Goal: Connect with others: Connect with others

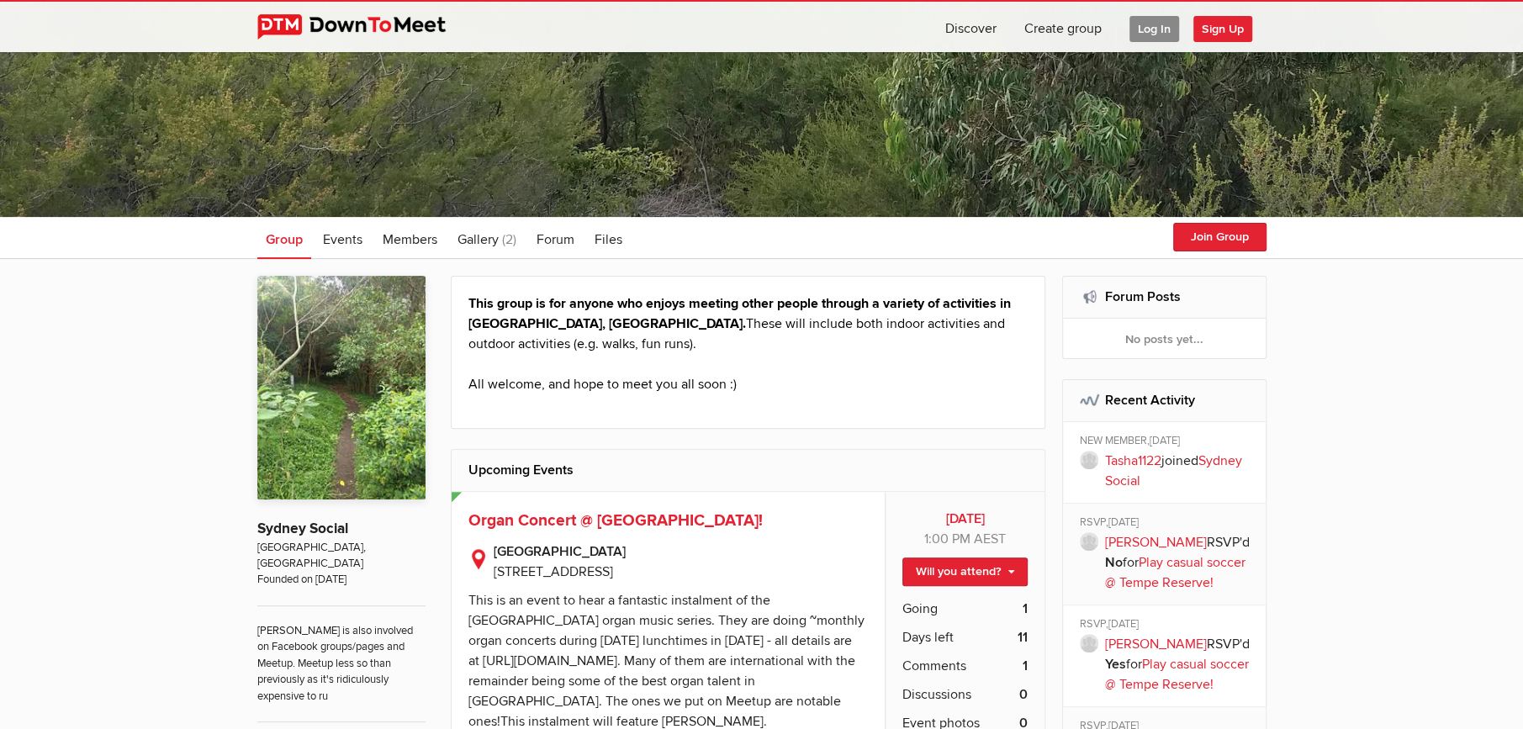
scroll to position [504, 0]
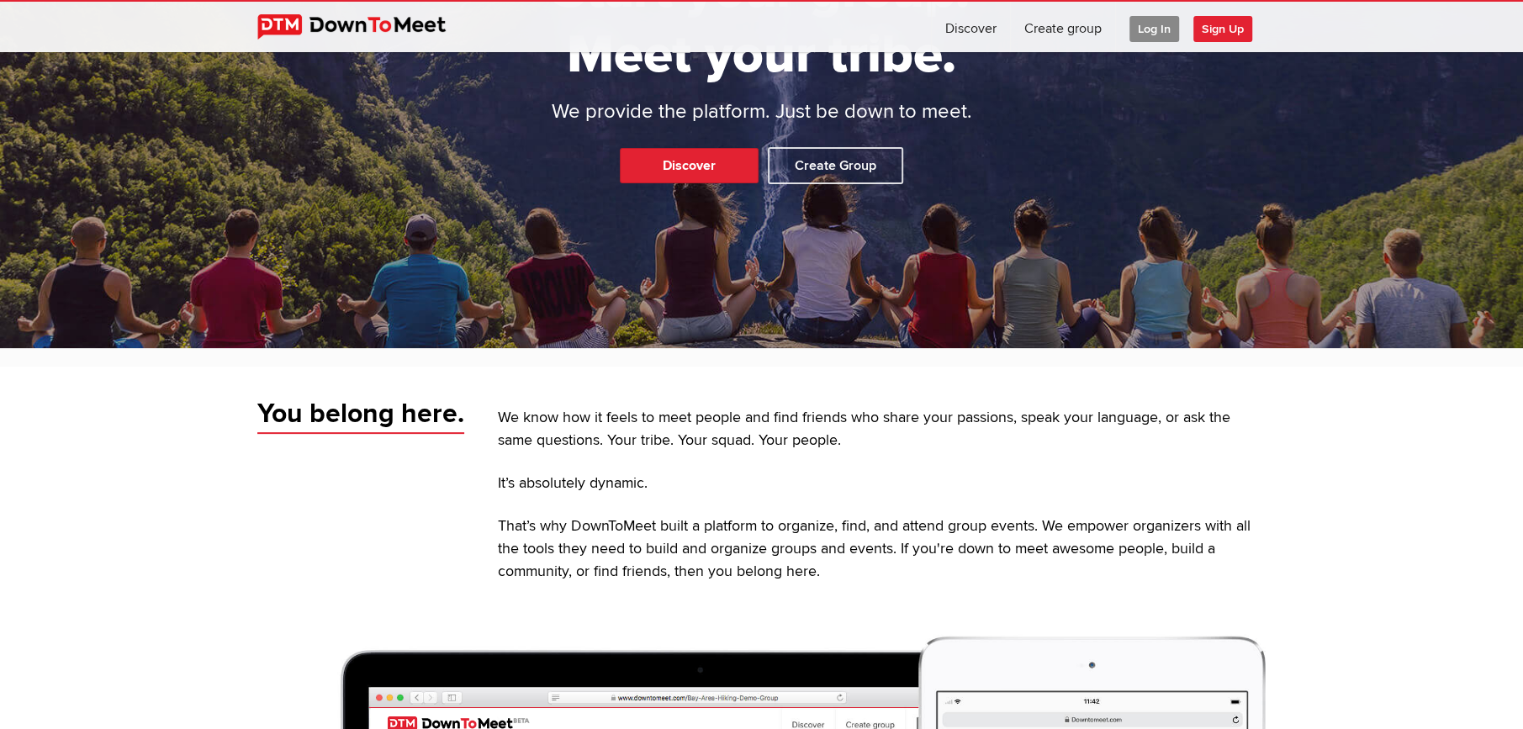
scroll to position [504, 0]
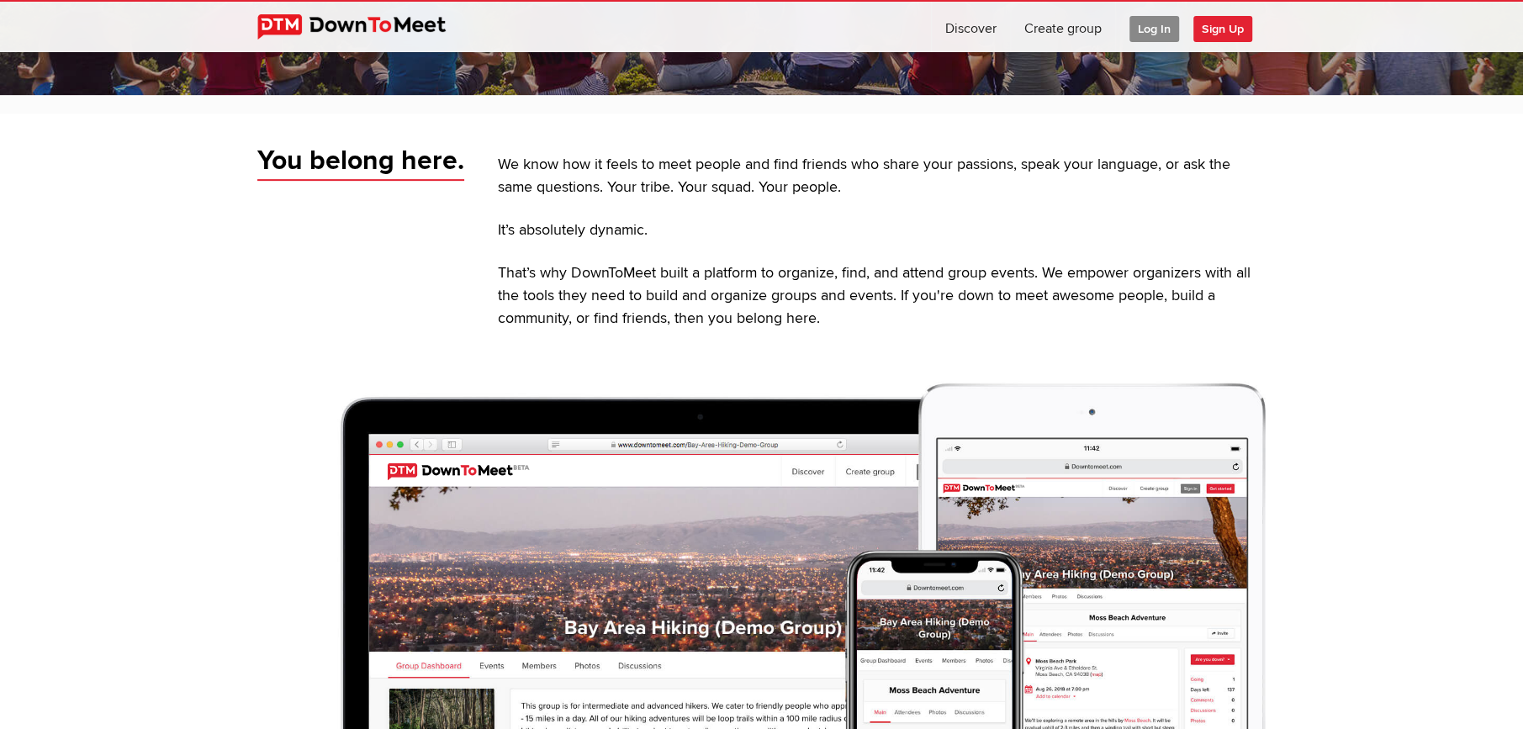
click at [1165, 27] on span "Log In" at bounding box center [1154, 29] width 50 height 26
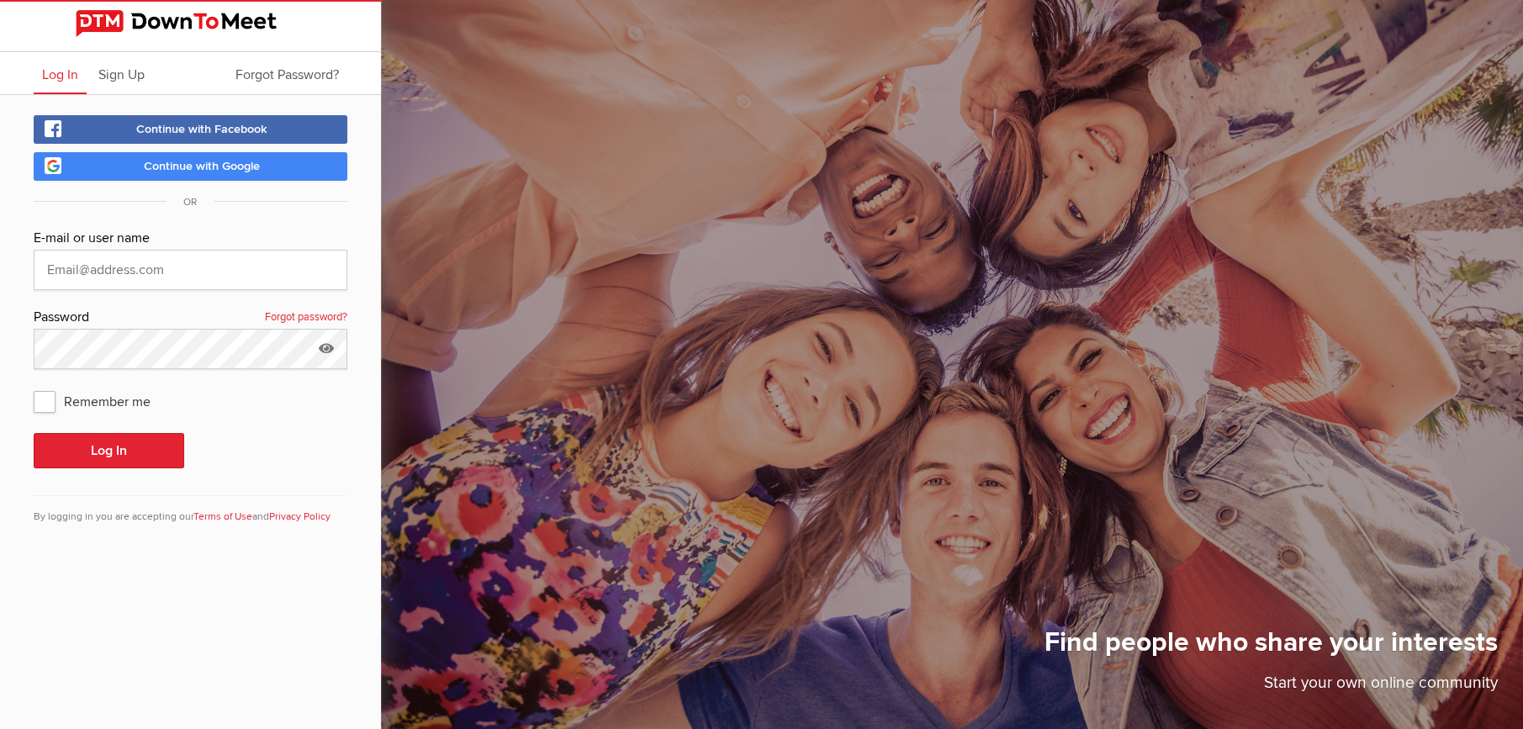
click at [172, 171] on span "Continue with Google" at bounding box center [202, 166] width 116 height 14
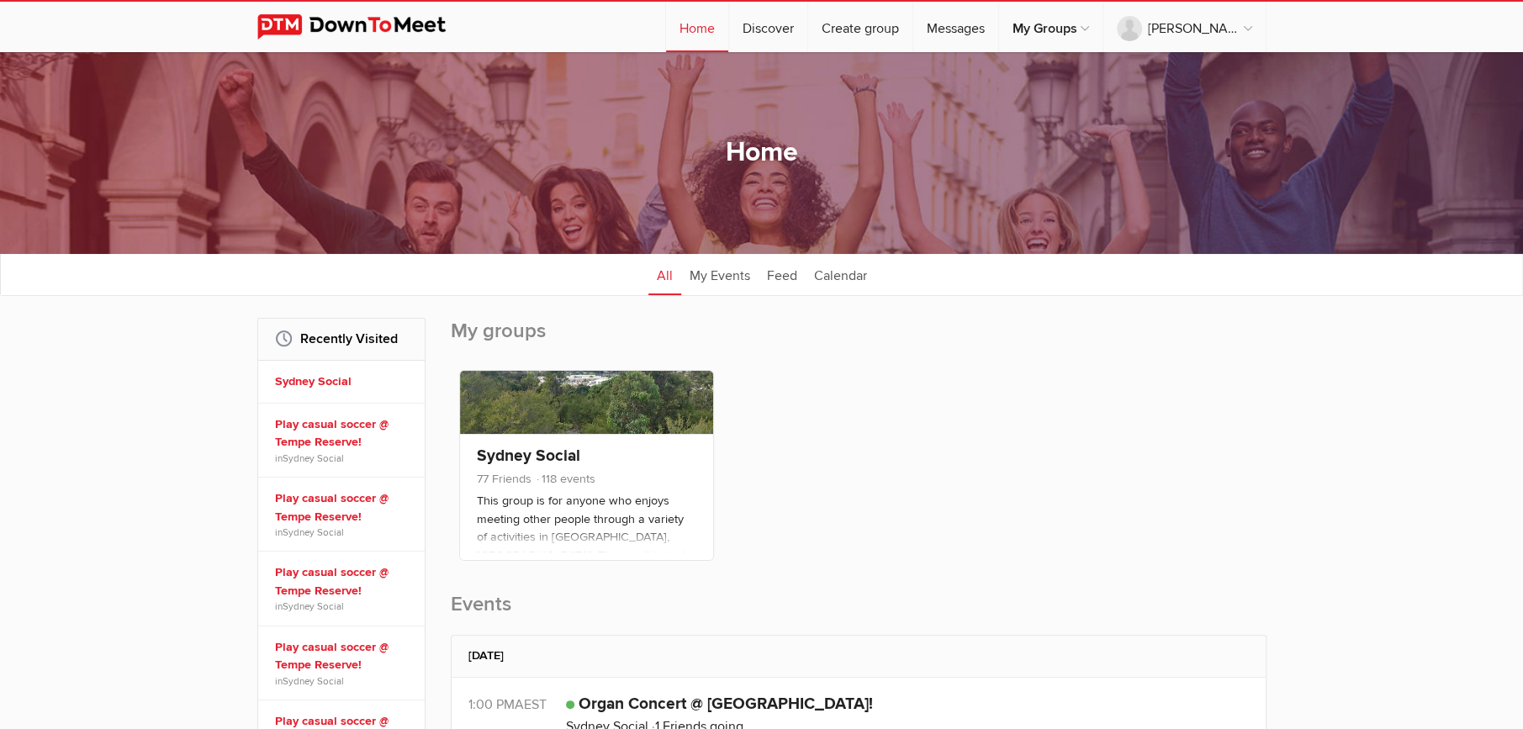
drag, startPoint x: 844, startPoint y: 381, endPoint x: 806, endPoint y: 393, distance: 39.6
click at [844, 381] on div "Member Organizer Co-Organizer Event Organizer Sydney Social 77 Friends 118 even…" at bounding box center [859, 470] width 816 height 216
click at [567, 450] on link "Sydney Social" at bounding box center [528, 456] width 103 height 20
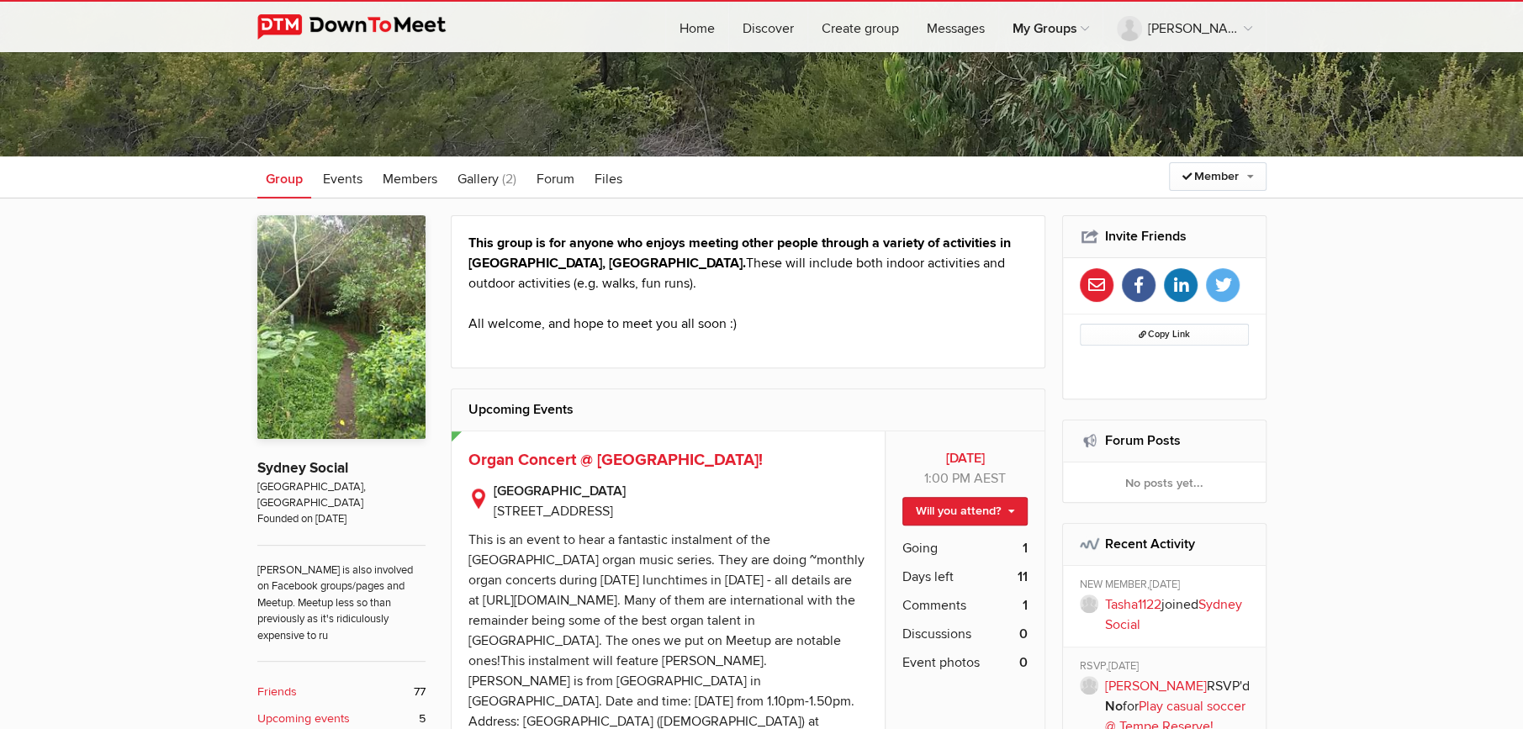
scroll to position [252, 0]
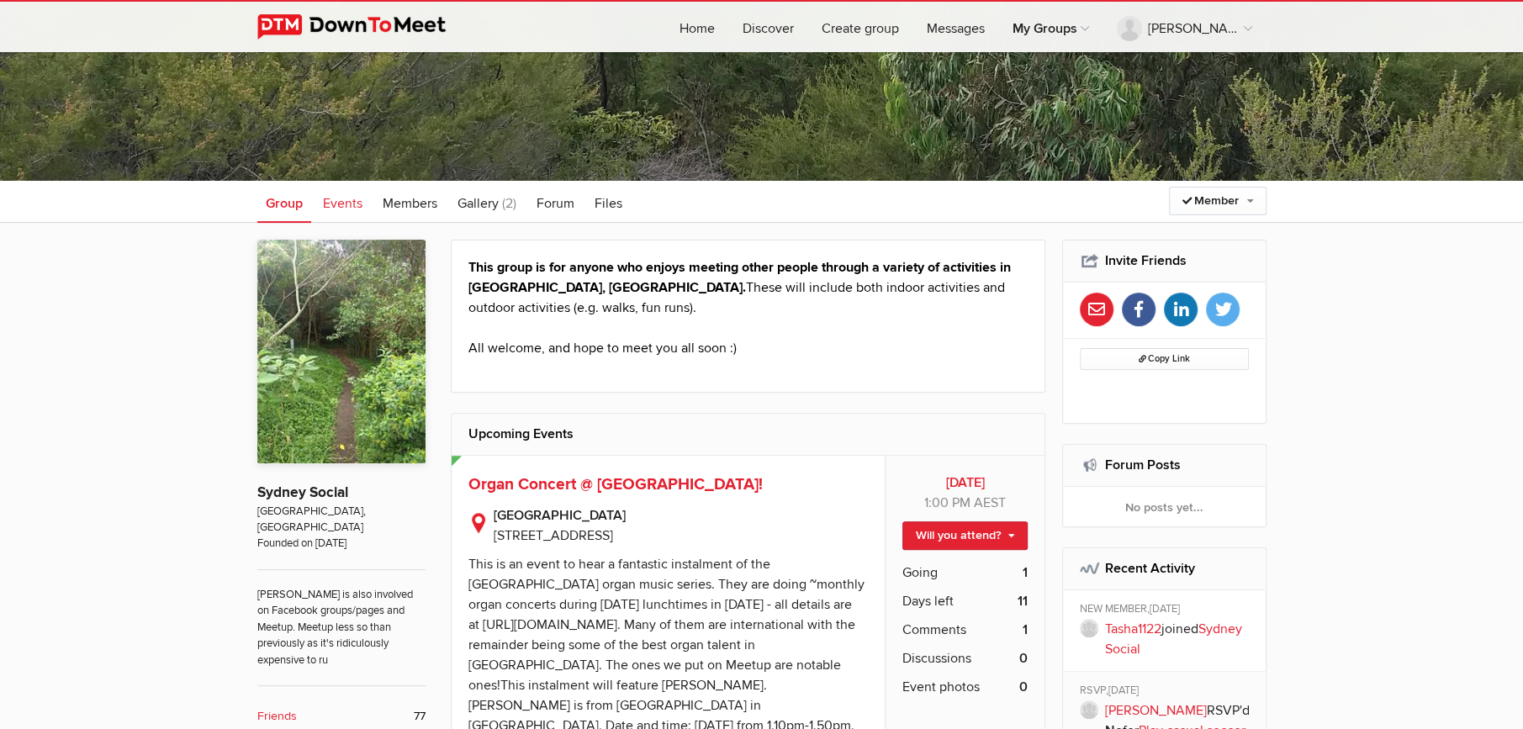
click at [339, 204] on span "Events" at bounding box center [343, 203] width 40 height 17
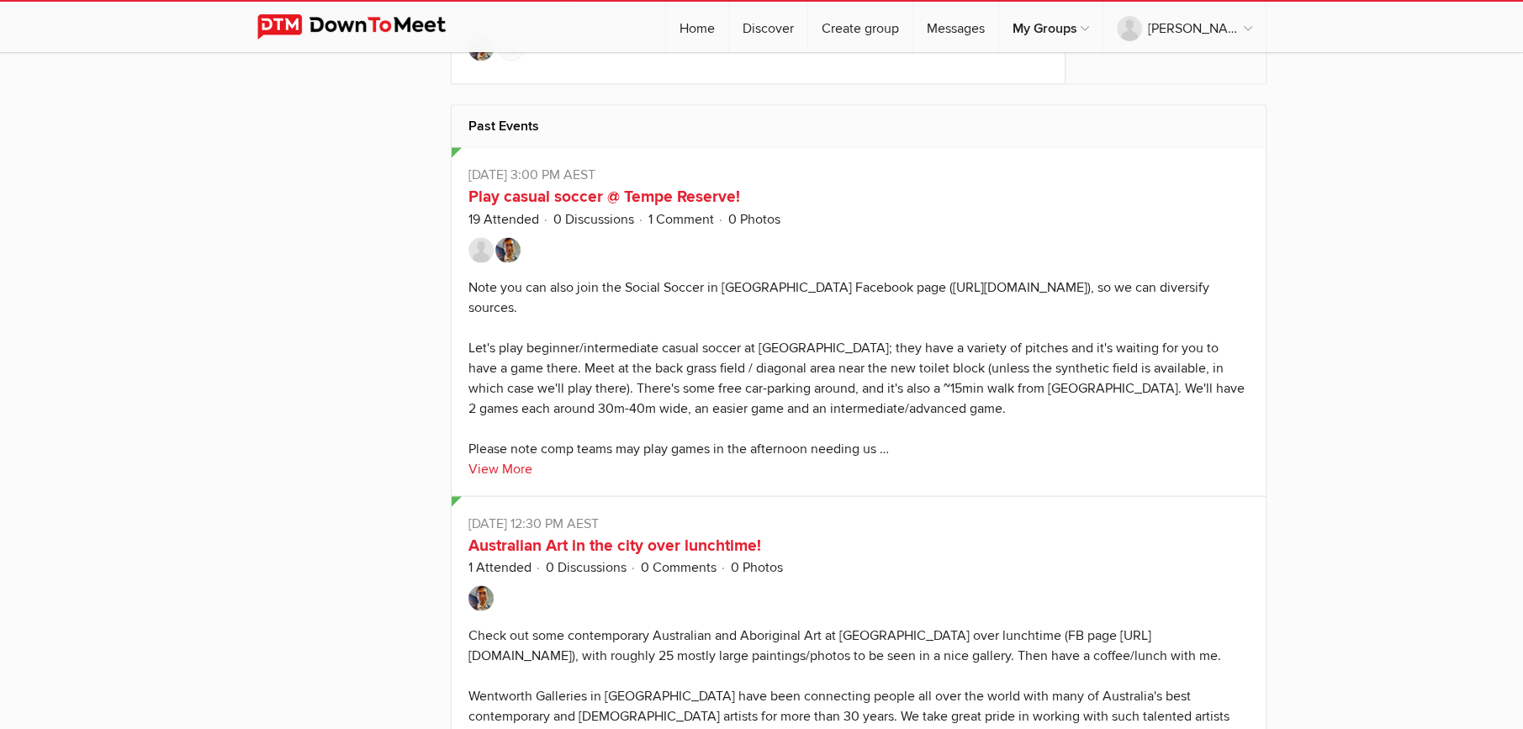
scroll to position [2522, 0]
